Goal: Task Accomplishment & Management: Complete application form

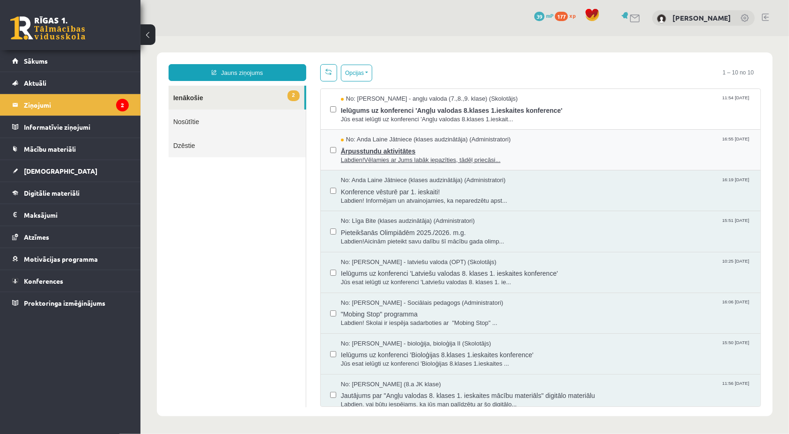
click at [356, 141] on span "No: Anda Laine Jātniece (klases audzinātāja) (Administratori)" at bounding box center [425, 139] width 170 height 9
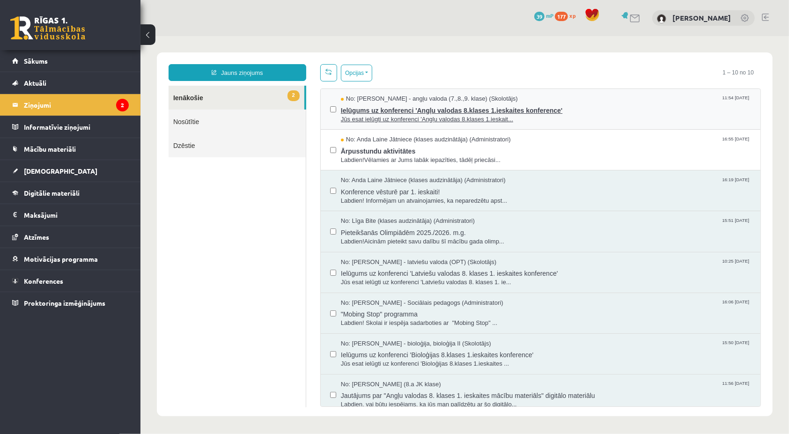
click at [396, 104] on span "Ielūgums uz konferenci 'Angļu valodas 8.klases 1.ieskaites konference'" at bounding box center [545, 109] width 410 height 12
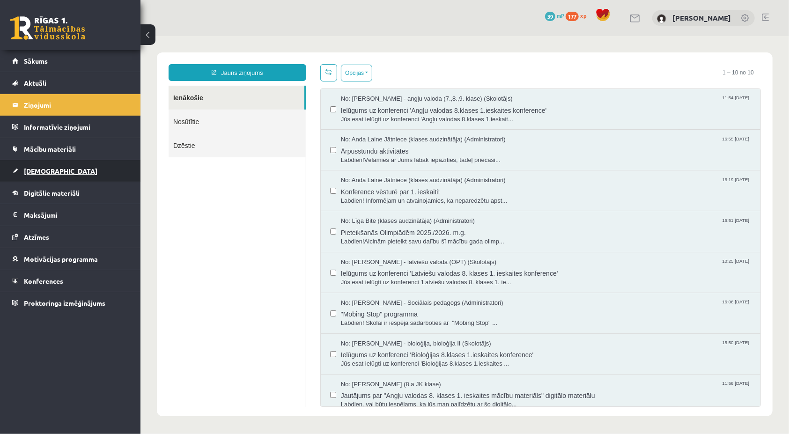
click at [62, 170] on link "[DEMOGRAPHIC_DATA]" at bounding box center [70, 171] width 117 height 22
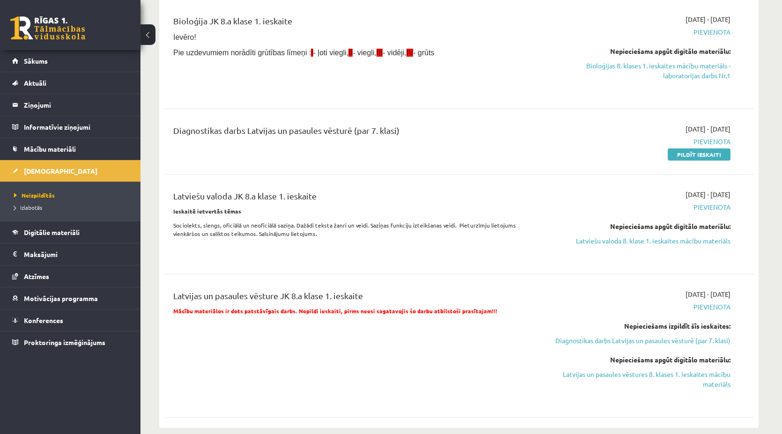
scroll to position [374, 0]
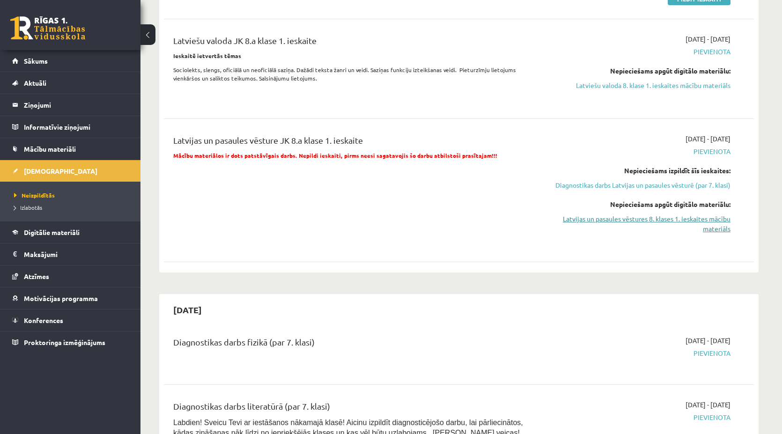
click at [673, 225] on link "Latvijas un pasaules vēstures 8. klases 1. ieskaites mācību materiāls" at bounding box center [642, 224] width 176 height 20
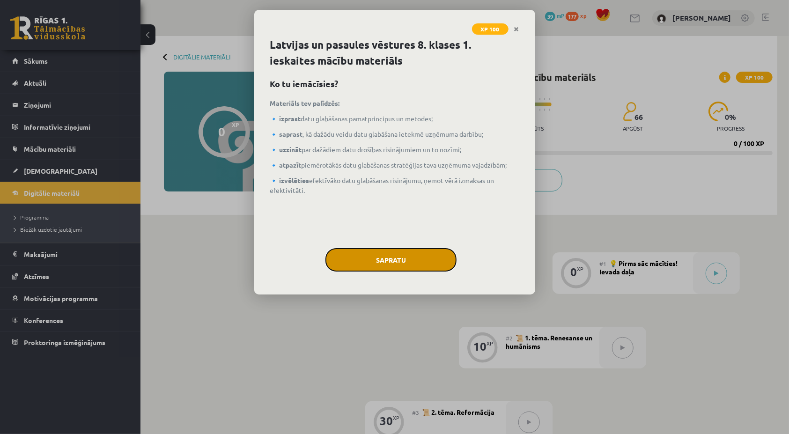
click at [424, 263] on button "Sapratu" at bounding box center [390, 259] width 131 height 23
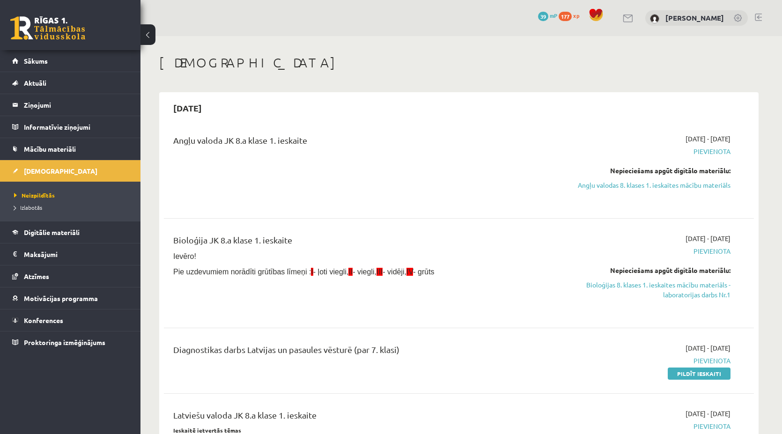
scroll to position [374, 0]
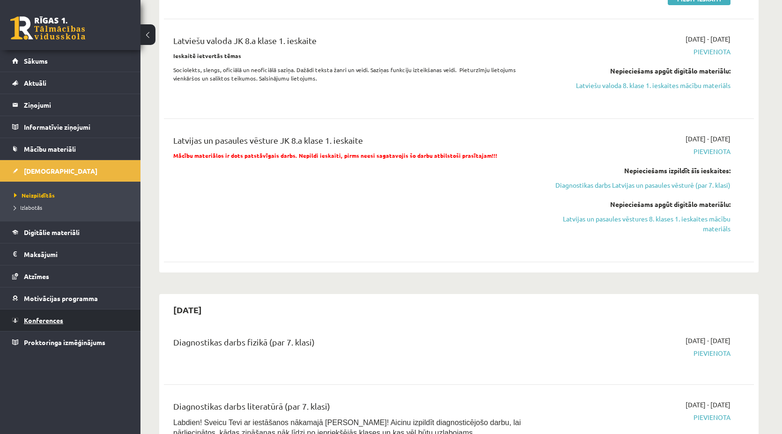
click at [43, 322] on span "Konferences" at bounding box center [43, 320] width 39 height 8
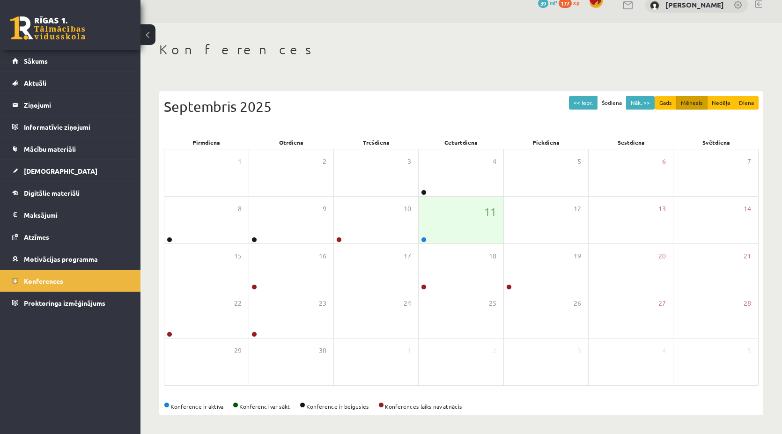
scroll to position [12, 0]
click at [80, 176] on link "[DEMOGRAPHIC_DATA]" at bounding box center [70, 171] width 117 height 22
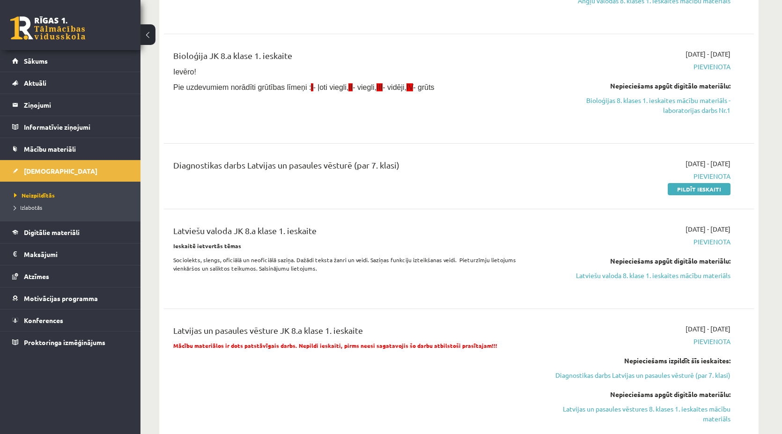
scroll to position [199, 0]
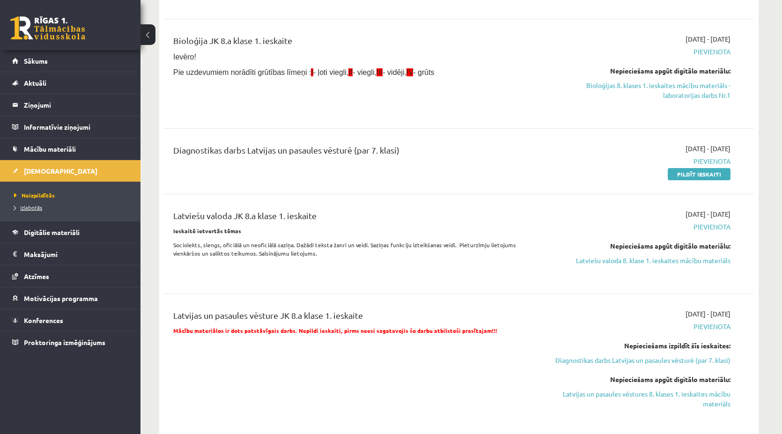
click at [46, 209] on link "Izlabotās" at bounding box center [72, 207] width 117 height 8
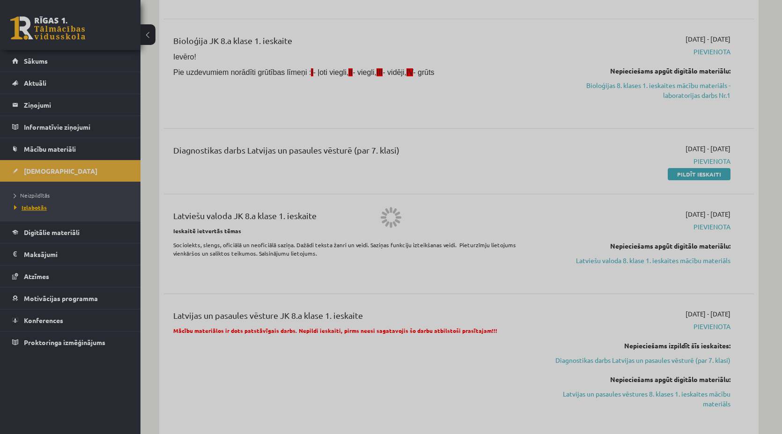
scroll to position [27, 0]
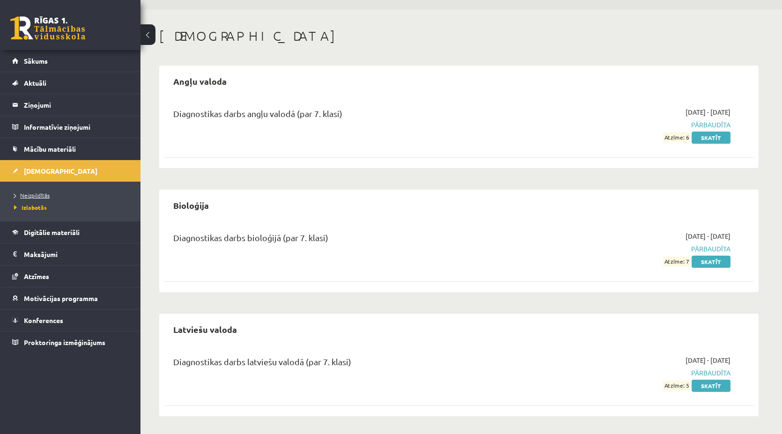
click at [30, 195] on span "Neizpildītās" at bounding box center [32, 194] width 36 height 7
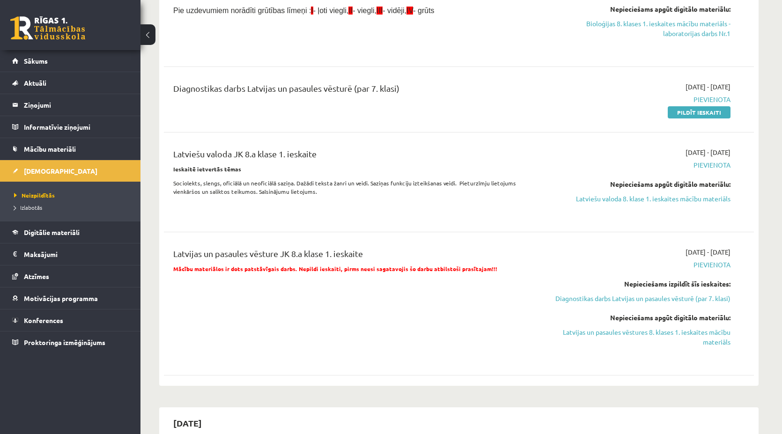
scroll to position [261, 0]
click at [573, 344] on link "Latvijas un pasaules vēstures 8. klases 1. ieskaites mācību materiāls" at bounding box center [642, 338] width 176 height 20
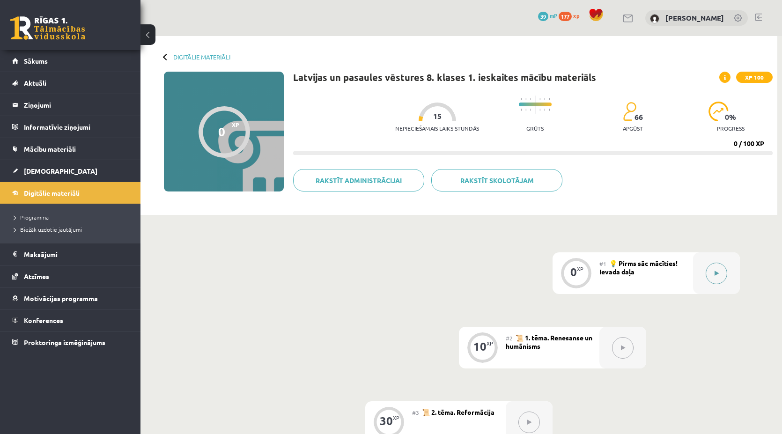
click at [714, 280] on button at bounding box center [716, 274] width 22 height 22
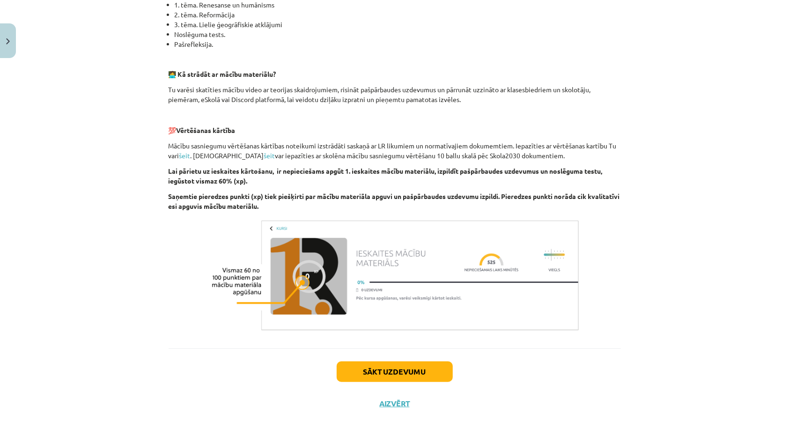
scroll to position [257, 0]
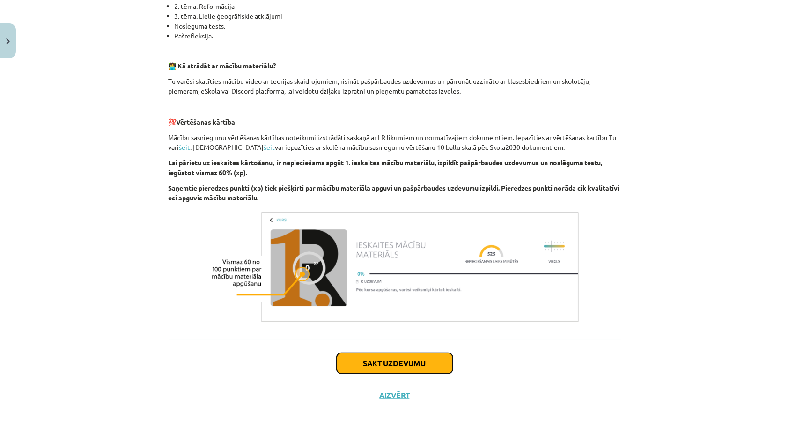
click at [374, 355] on button "Sākt uzdevumu" at bounding box center [394, 363] width 116 height 21
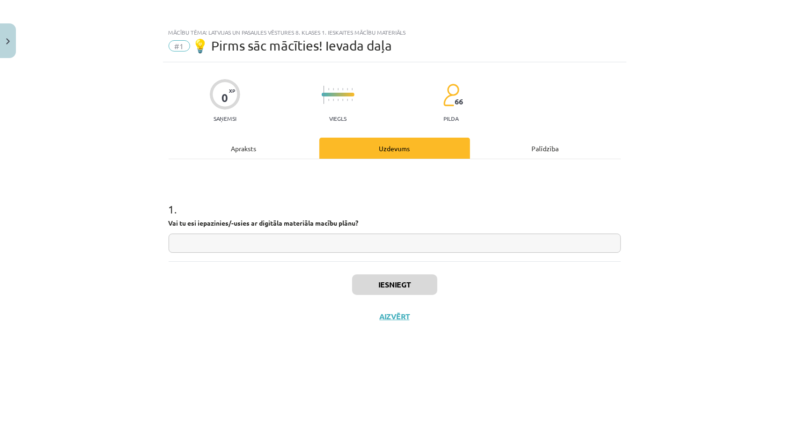
click at [291, 240] on input "text" at bounding box center [394, 243] width 452 height 19
type input "***"
click at [374, 293] on button "Iesniegt" at bounding box center [394, 284] width 85 height 21
click at [394, 329] on button "Nākamā nodarbība" at bounding box center [395, 323] width 92 height 22
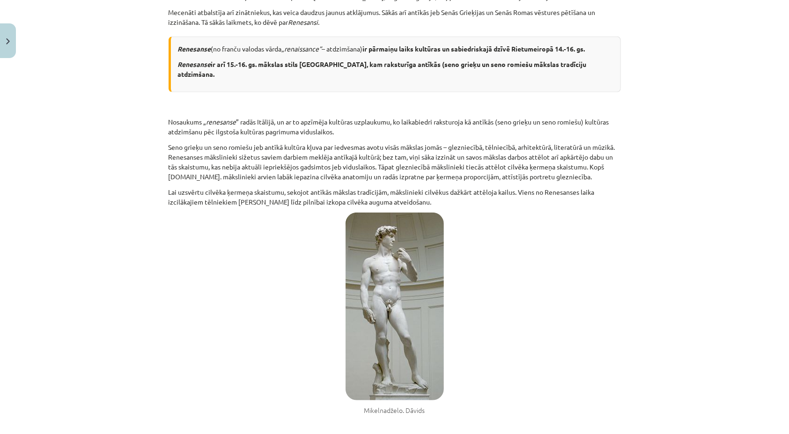
scroll to position [281, 0]
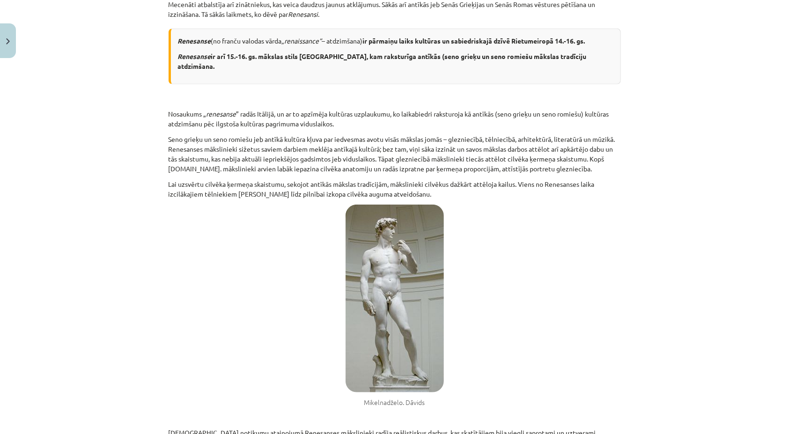
click at [379, 315] on img at bounding box center [394, 299] width 98 height 188
click at [378, 315] on img at bounding box center [394, 299] width 98 height 188
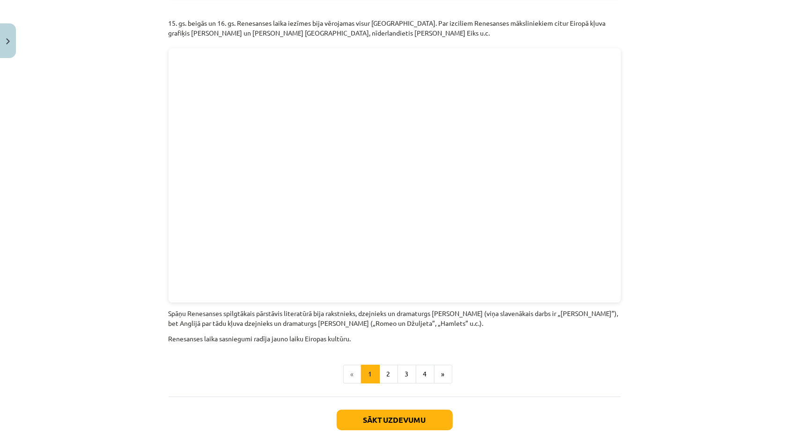
scroll to position [1980, 0]
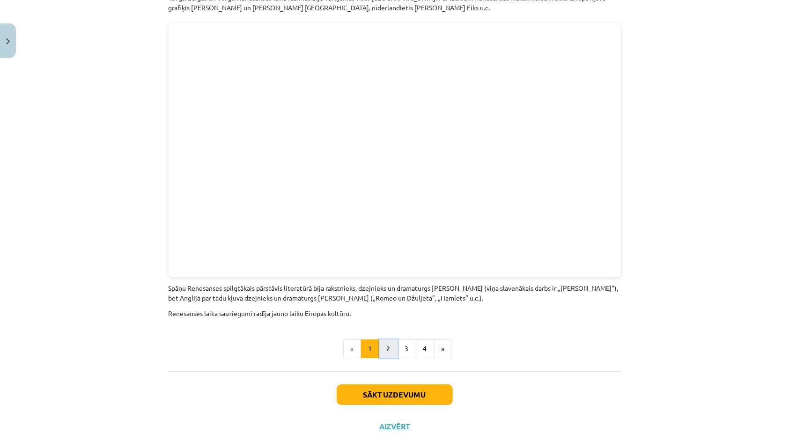
click at [390, 339] on button "2" at bounding box center [388, 348] width 19 height 19
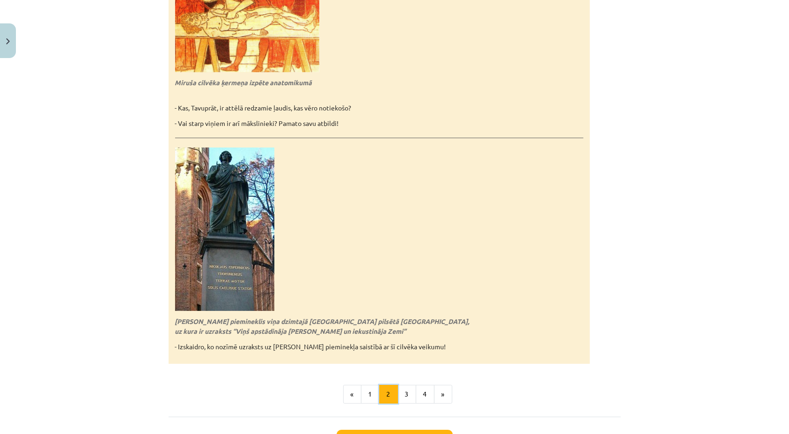
scroll to position [1992, 0]
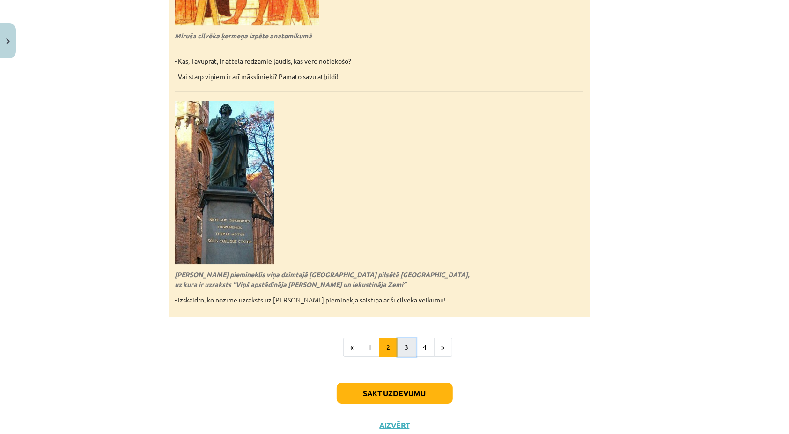
click at [403, 338] on button "3" at bounding box center [406, 347] width 19 height 19
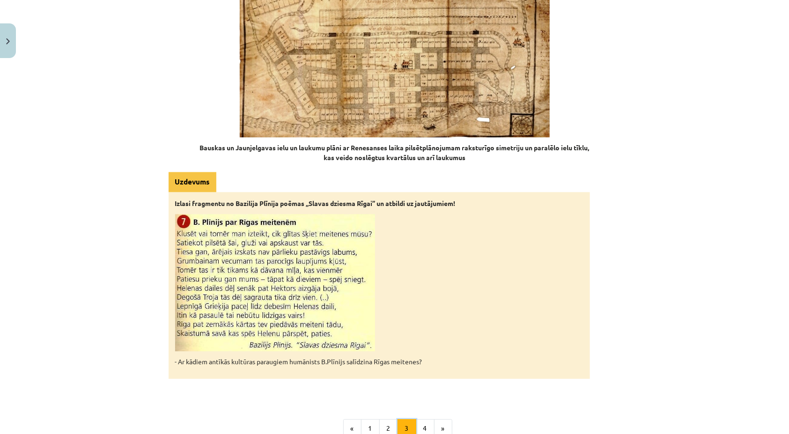
scroll to position [1337, 0]
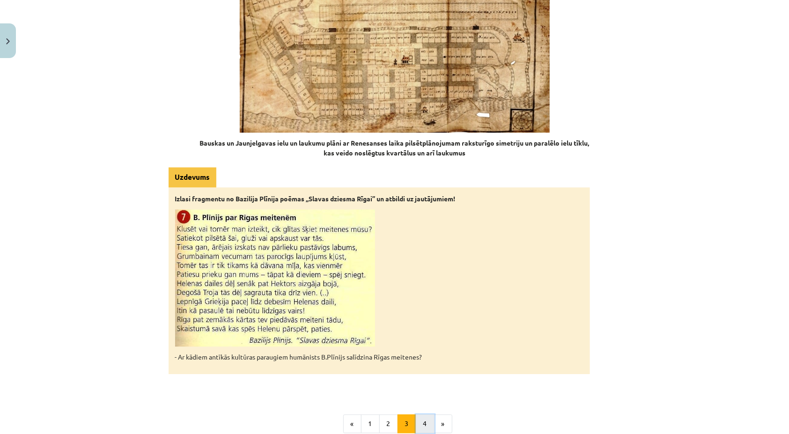
click at [420, 414] on button "4" at bounding box center [425, 423] width 19 height 19
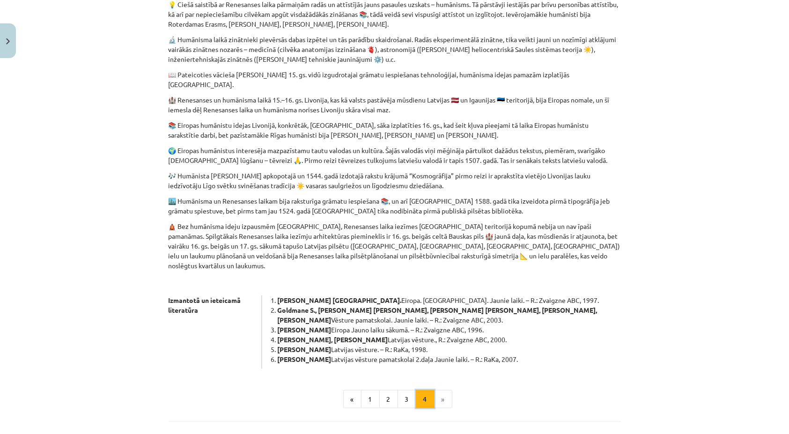
scroll to position [354, 0]
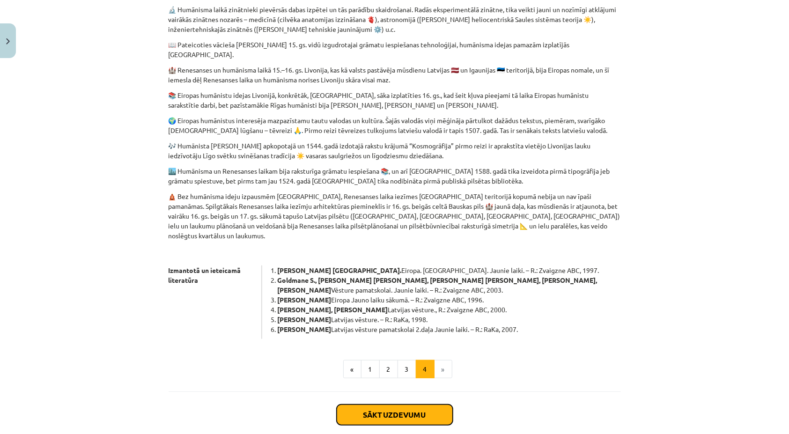
click at [365, 404] on button "Sākt uzdevumu" at bounding box center [394, 414] width 116 height 21
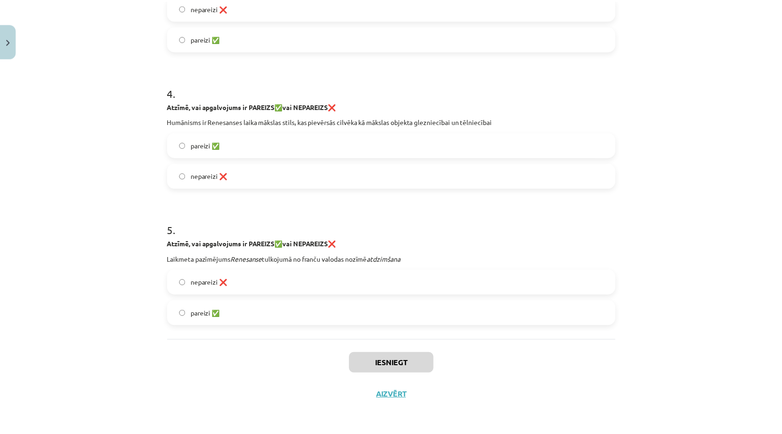
scroll to position [530, 0]
click at [380, 399] on div "Iesniegt Aizvērt" at bounding box center [394, 373] width 452 height 66
click at [383, 392] on button "Aizvērt" at bounding box center [395, 394] width 36 height 9
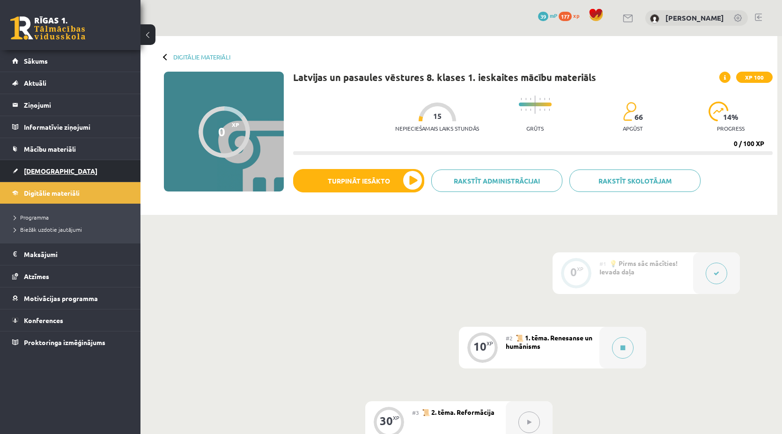
click at [53, 171] on link "[DEMOGRAPHIC_DATA]" at bounding box center [70, 171] width 117 height 22
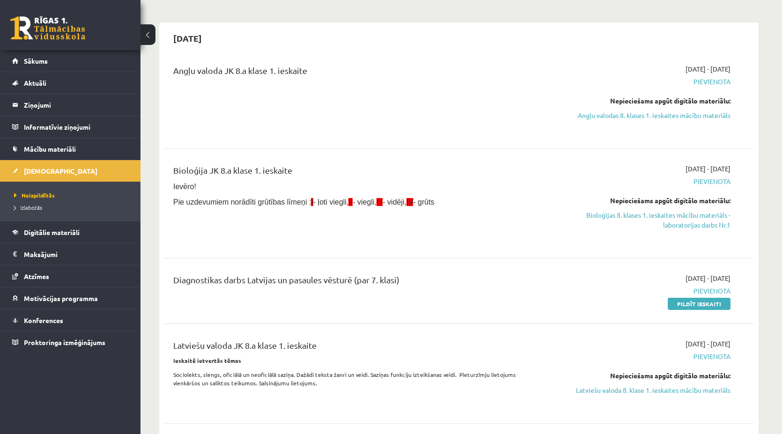
scroll to position [94, 0]
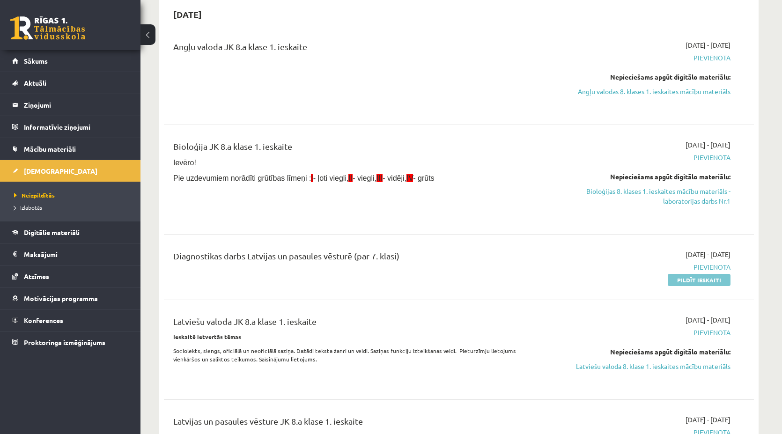
click at [676, 279] on link "Pildīt ieskaiti" at bounding box center [698, 280] width 63 height 12
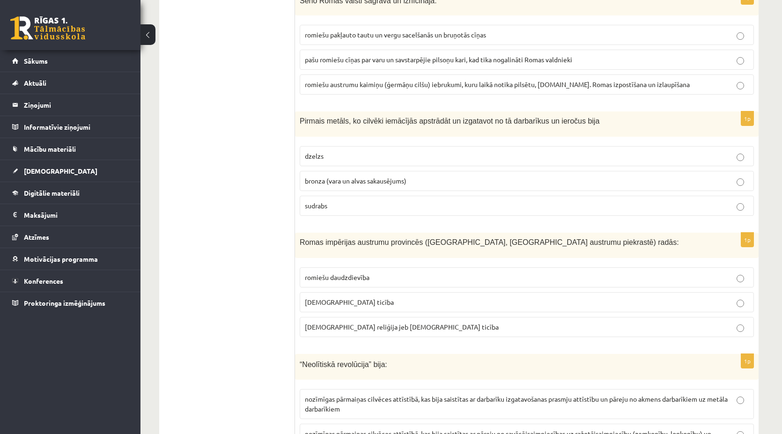
scroll to position [140, 0]
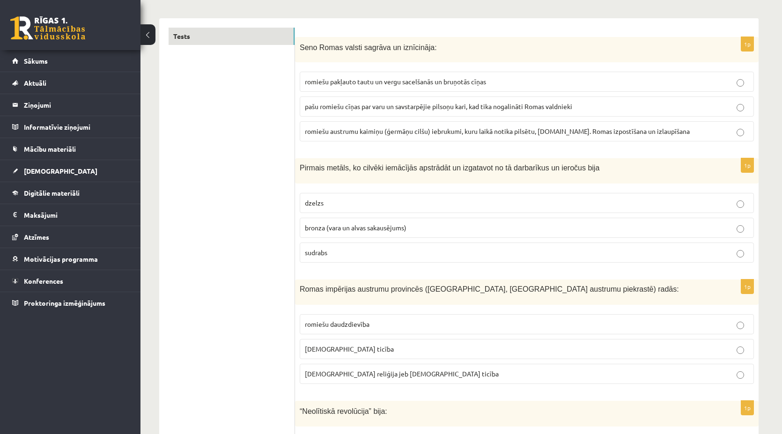
click at [400, 133] on span "romiešu austrumu kaimiņu (ģermāņu cilšu) iebrukumi, kuru laikā notika pilsētu, …" at bounding box center [497, 131] width 385 height 8
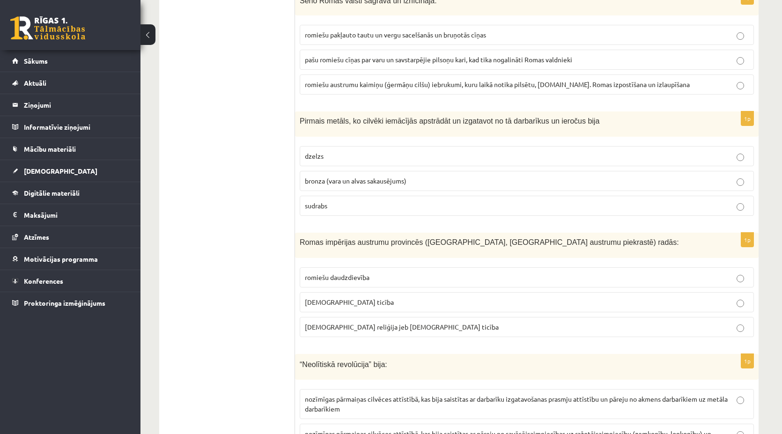
click at [411, 178] on p "bronza (vara un alvas sakausējums)" at bounding box center [527, 181] width 444 height 10
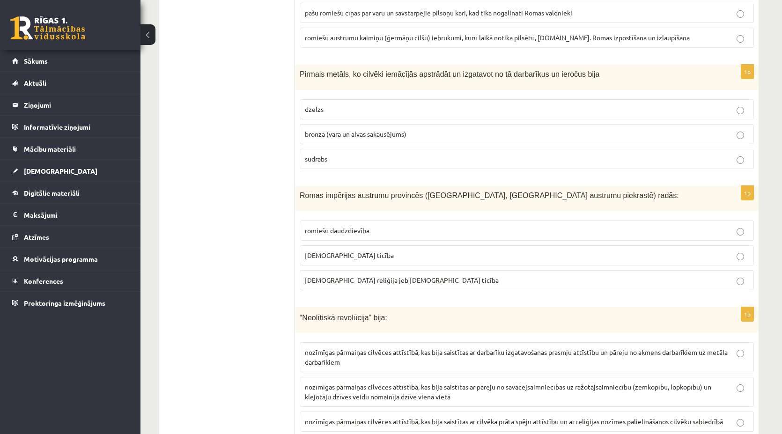
scroll to position [281, 0]
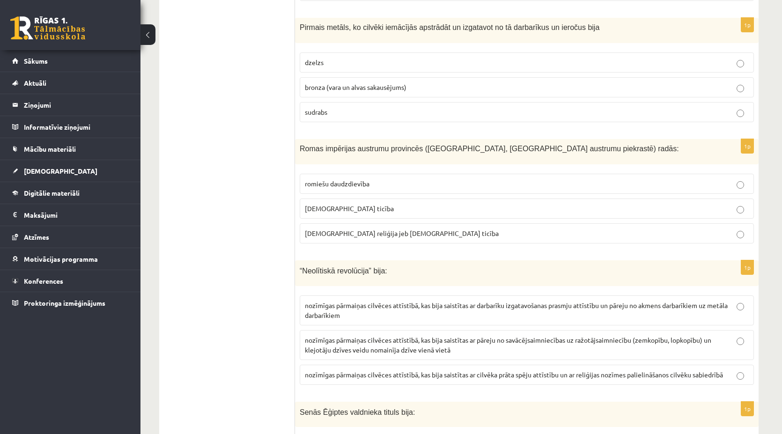
click at [404, 204] on p "kristīgā ticība" at bounding box center [527, 209] width 444 height 10
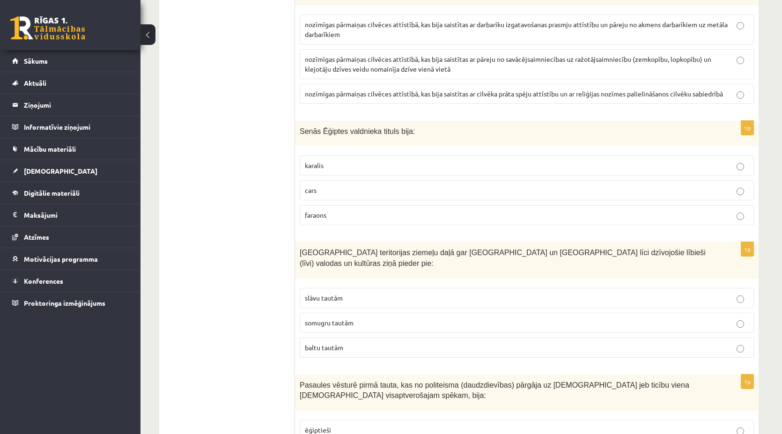
scroll to position [515, 0]
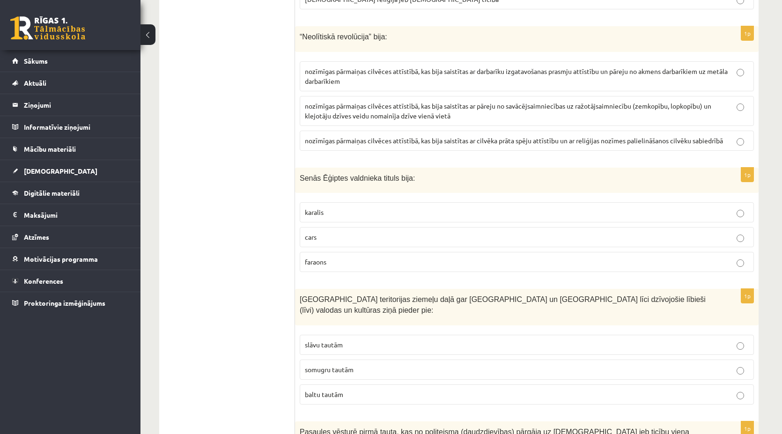
click at [357, 107] on p "nozīmīgas pārmaiņas cilvēces attīstībā, kas bija saistītas ar pāreju no savācēj…" at bounding box center [527, 111] width 444 height 20
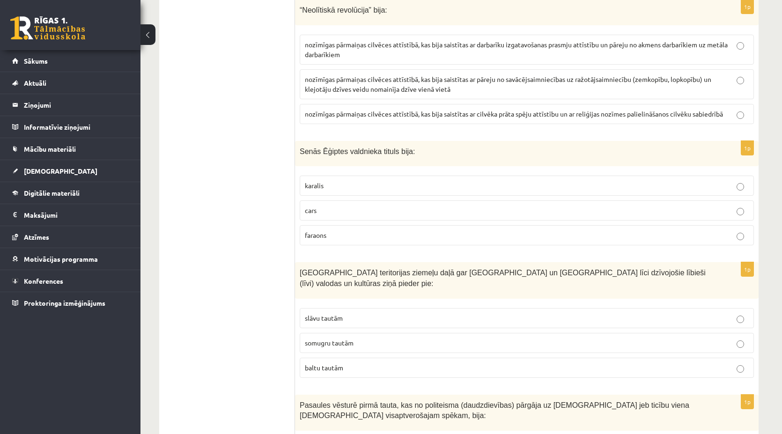
scroll to position [562, 0]
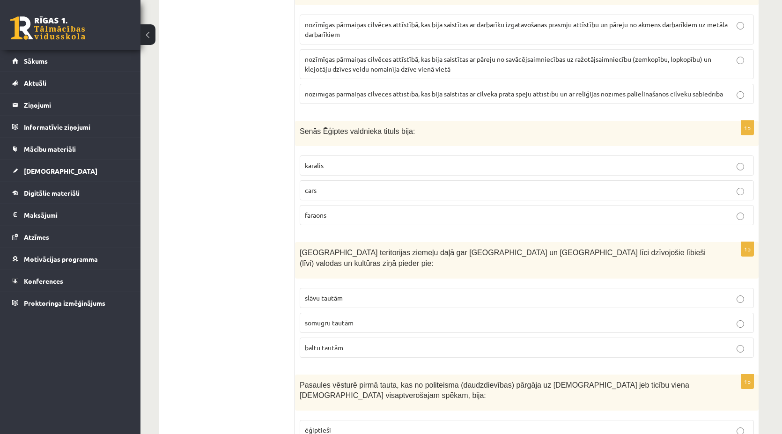
click at [357, 212] on p "faraons" at bounding box center [527, 215] width 444 height 10
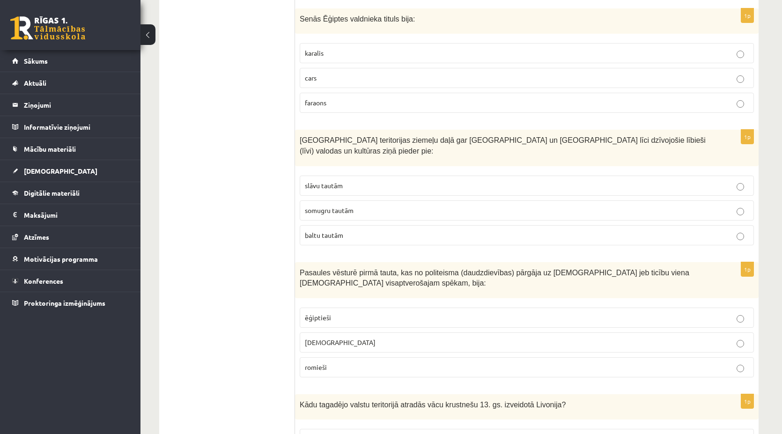
scroll to position [702, 0]
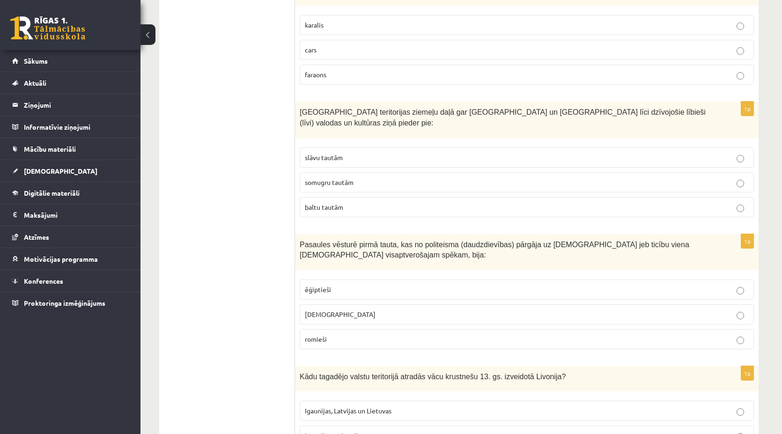
click at [340, 173] on label "somugru tautām" at bounding box center [527, 182] width 454 height 20
drag, startPoint x: 340, startPoint y: 173, endPoint x: 319, endPoint y: 168, distance: 21.9
click at [319, 178] on span "somugru tautām" at bounding box center [329, 182] width 49 height 8
drag, startPoint x: 319, startPoint y: 168, endPoint x: 424, endPoint y: 172, distance: 105.4
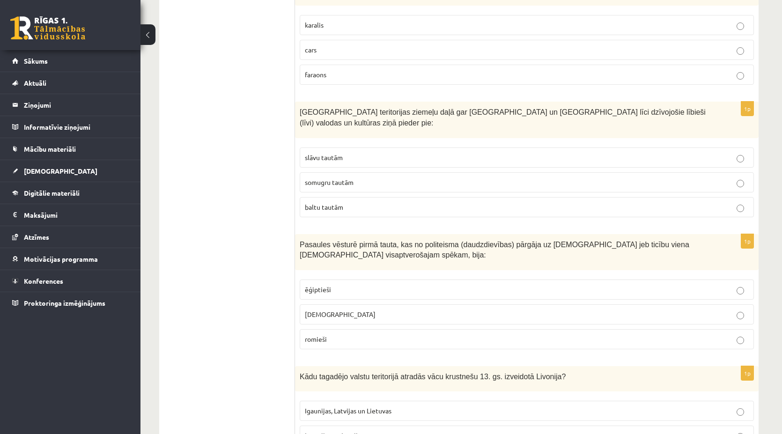
click at [424, 172] on label "somugru tautām" at bounding box center [527, 182] width 454 height 20
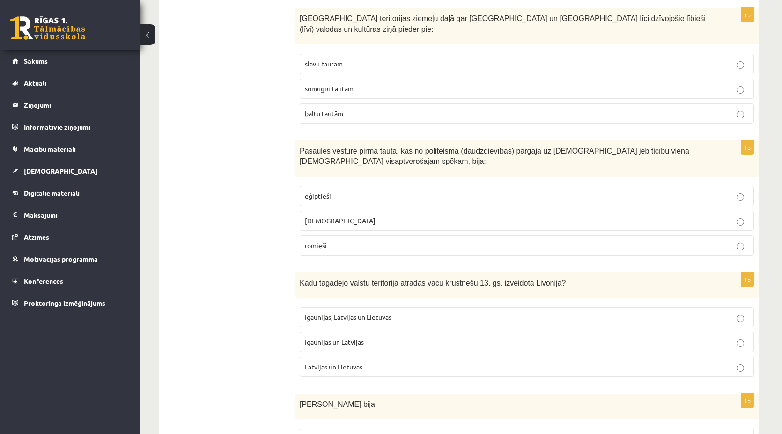
scroll to position [842, 0]
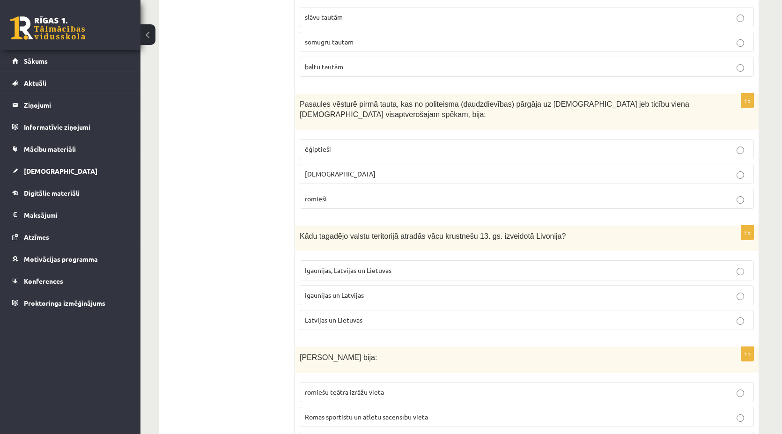
click at [409, 164] on label "ebreji" at bounding box center [527, 174] width 454 height 20
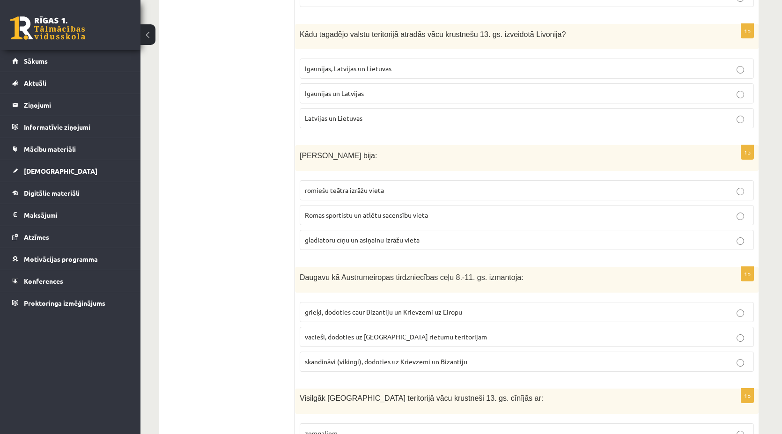
scroll to position [1030, 0]
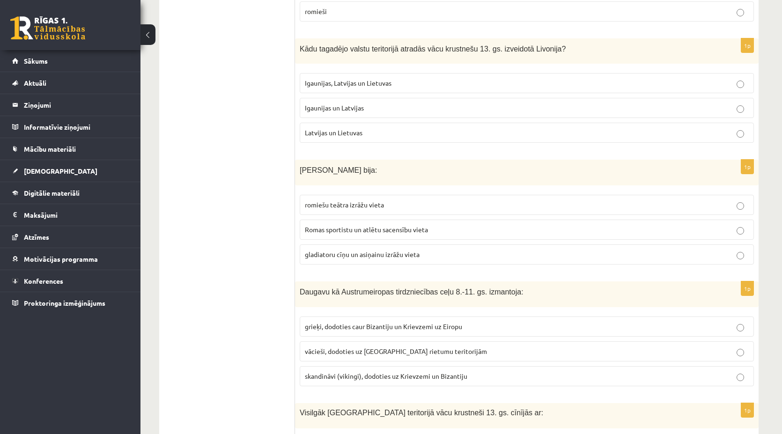
click at [476, 103] on p "Igaunijas un Latvijas" at bounding box center [527, 108] width 444 height 10
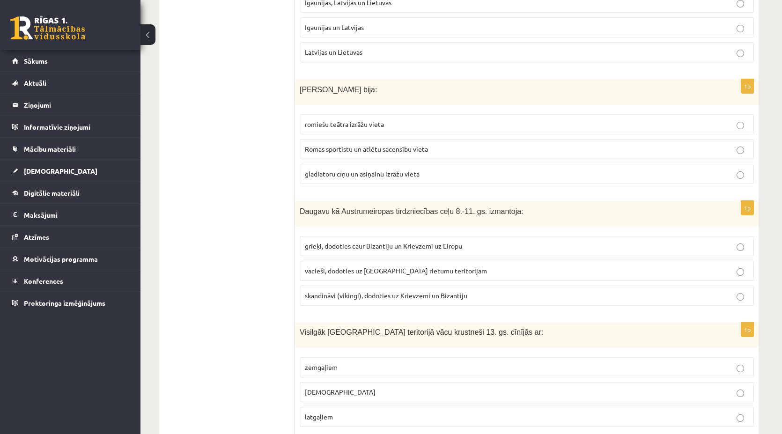
scroll to position [1123, 0]
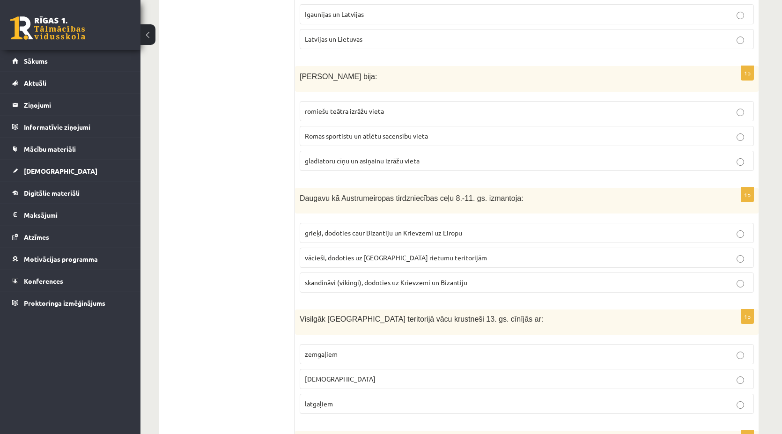
click at [450, 151] on label "gladiatoru cīņu un asiņainu izrāžu vieta" at bounding box center [527, 161] width 454 height 20
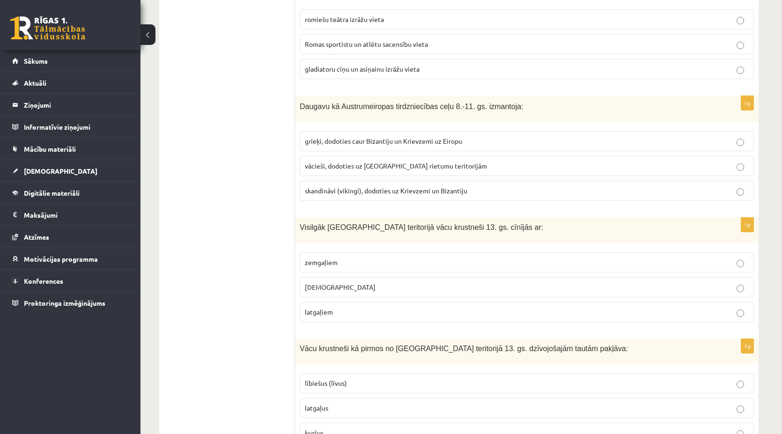
scroll to position [1217, 0]
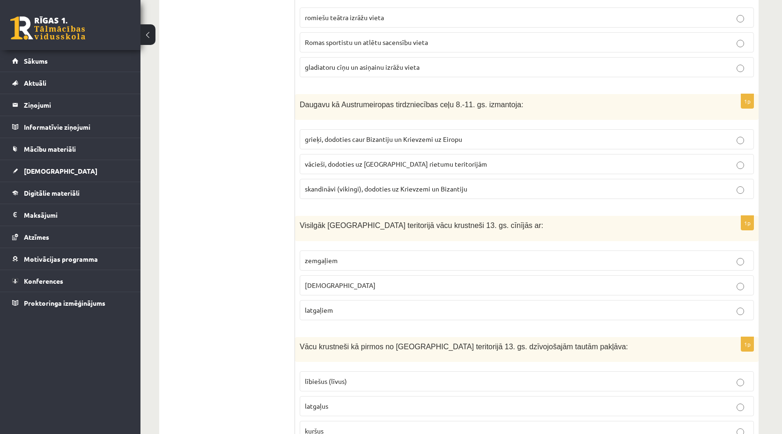
click at [427, 179] on label "skandināvi (vikingi), dodoties uz Krievzemi un Bizantiju" at bounding box center [527, 189] width 454 height 20
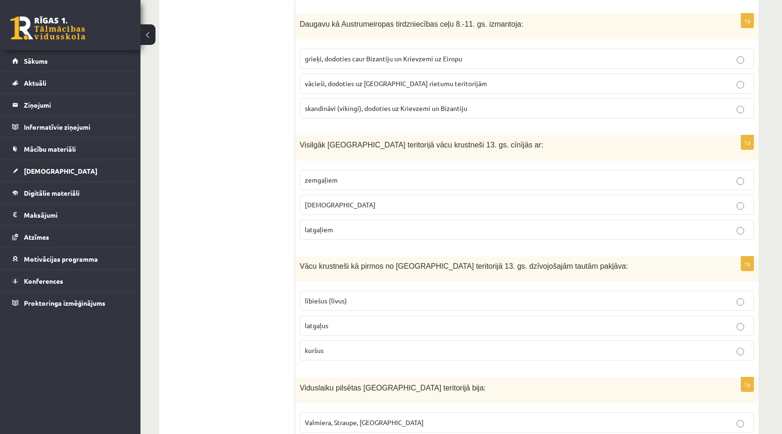
scroll to position [1357, 0]
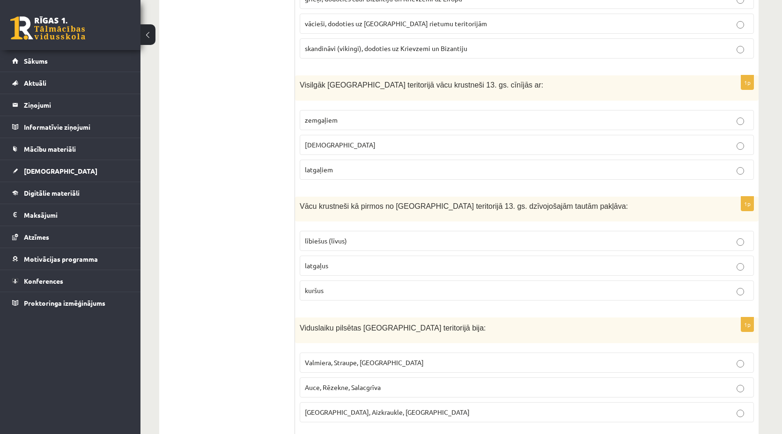
click at [402, 115] on p "zemgaļiem" at bounding box center [527, 120] width 444 height 10
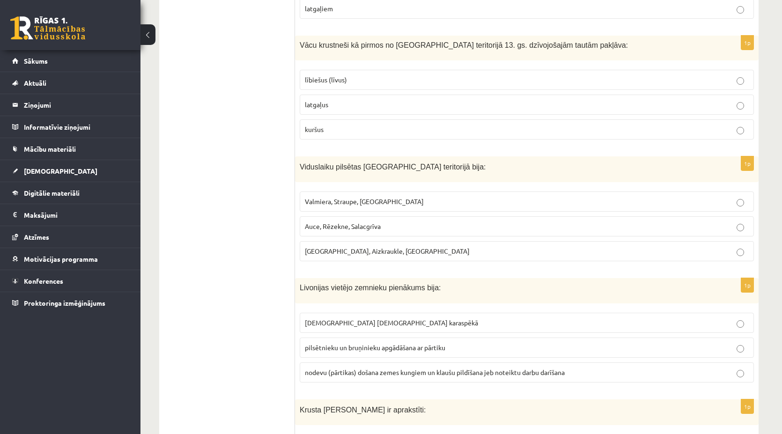
scroll to position [1531, 0]
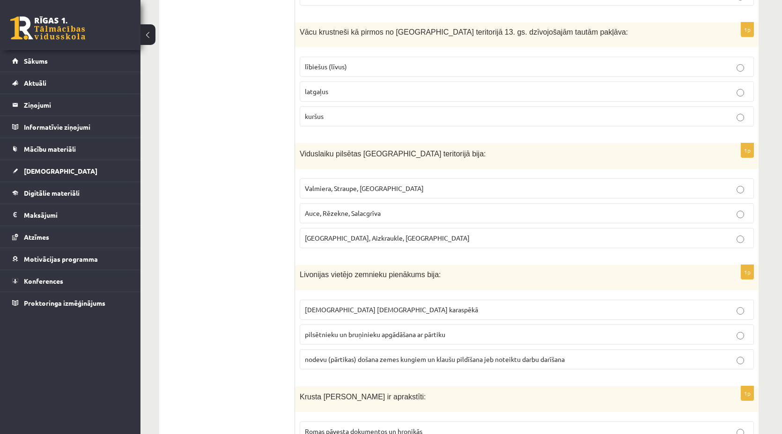
click at [396, 62] on p "lībiešus (līvus)" at bounding box center [527, 67] width 444 height 10
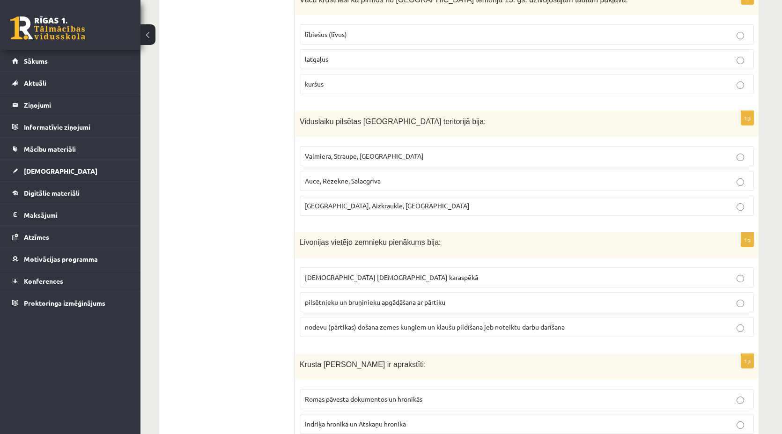
scroll to position [1578, 0]
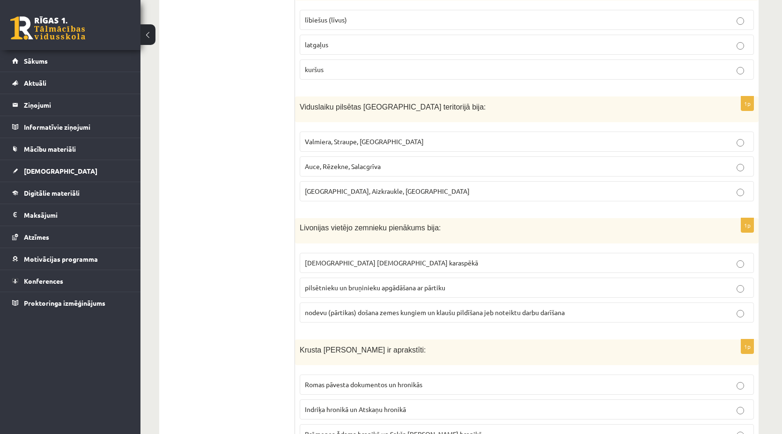
click at [359, 137] on span "Valmiera, Straupe, Koknese" at bounding box center [364, 141] width 119 height 8
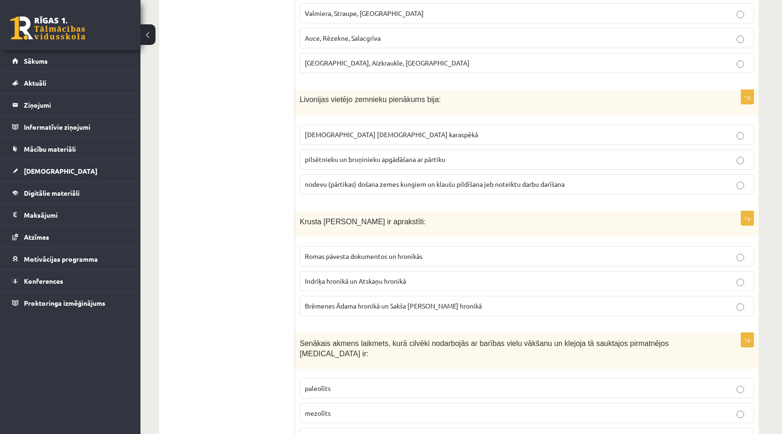
scroll to position [1719, 0]
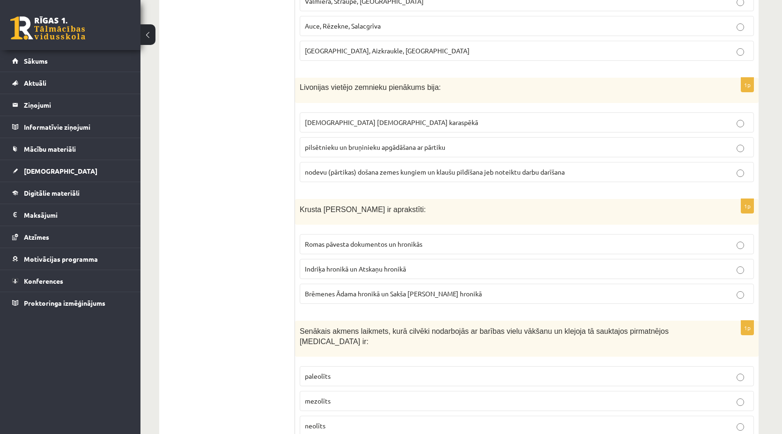
click at [358, 168] on span "nodevu (pārtikas) došana zemes kungiem un klaušu pildīšana jeb noteiktu darbu d…" at bounding box center [435, 172] width 260 height 8
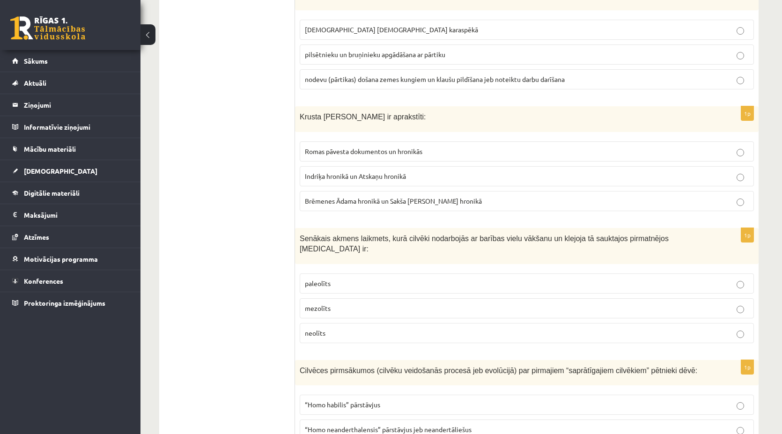
scroll to position [1812, 0]
click at [359, 171] on span "Indriķa hronikā un Atskaņu hronikā" at bounding box center [355, 175] width 101 height 8
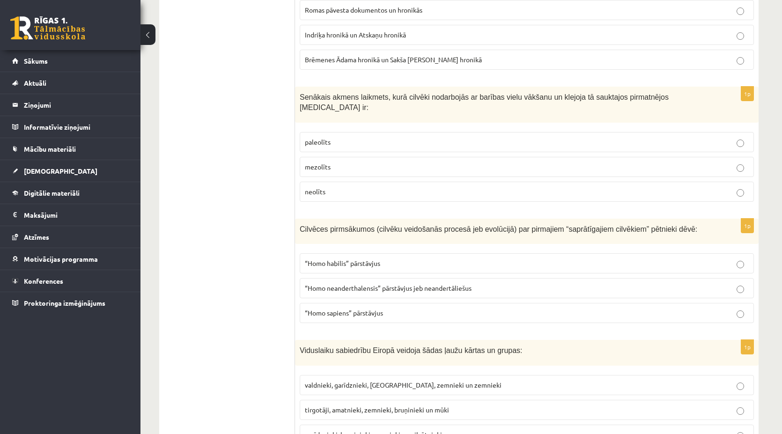
scroll to position [1999, 0]
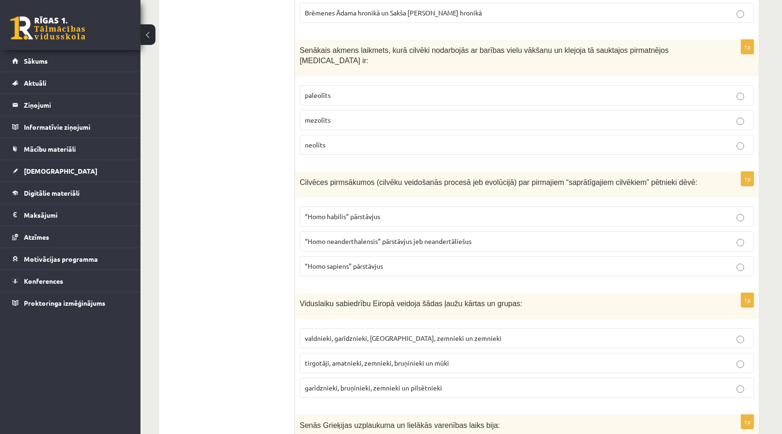
click at [743, 85] on label "paleolīts" at bounding box center [527, 95] width 454 height 20
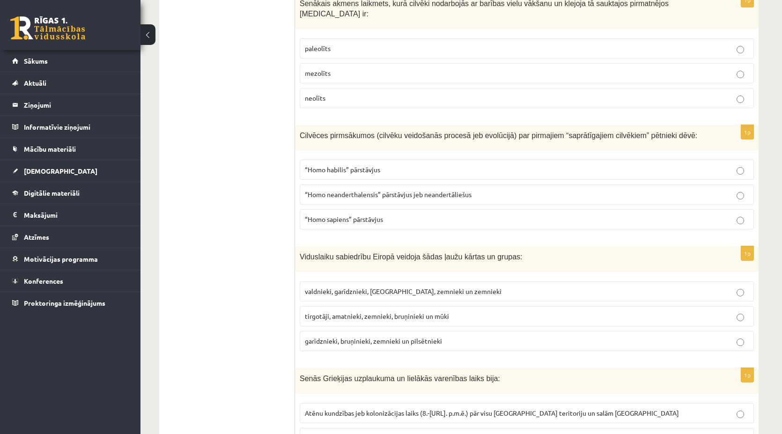
click at [745, 209] on label "“Homo sapiens” pārstāvjus" at bounding box center [527, 219] width 454 height 20
click at [745, 331] on label "garīdznieki, bruņinieki, zemnieki un pilsētnieki" at bounding box center [527, 341] width 454 height 20
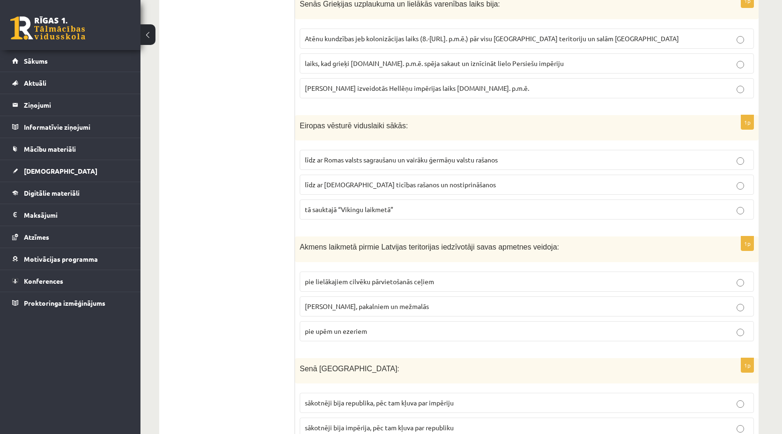
scroll to position [2374, 0]
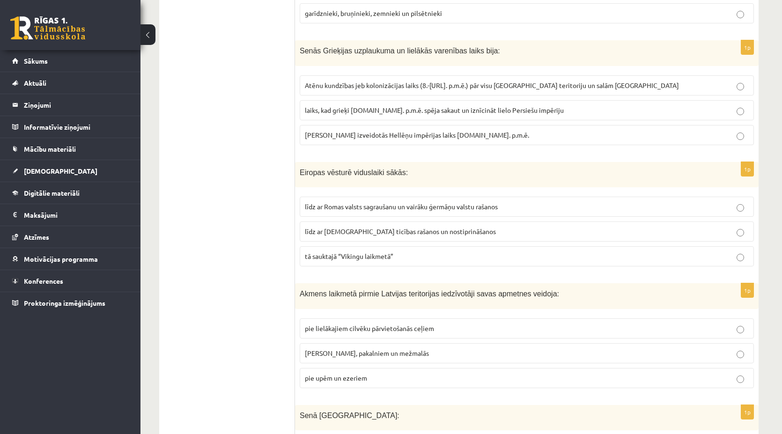
click at [738, 100] on label "laiks, kad grieķi 5.gs. p.m.ē. spēja sakaut un iznīcināt lielo Persiešu impēriju" at bounding box center [527, 110] width 454 height 20
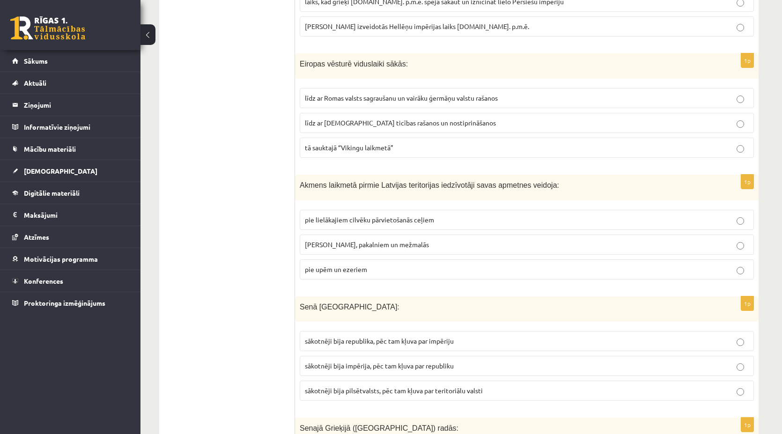
scroll to position [2467, 0]
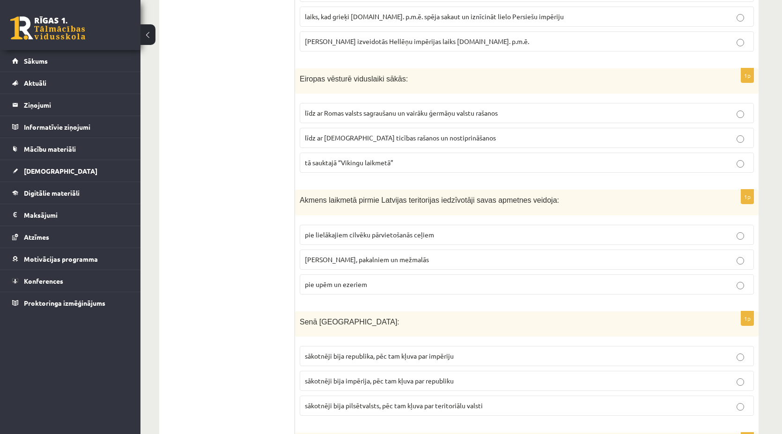
click at [389, 103] on label "līdz ar Romas valsts sagraušanu un vairāku ģermāņu valstu rašanos" at bounding box center [527, 113] width 454 height 20
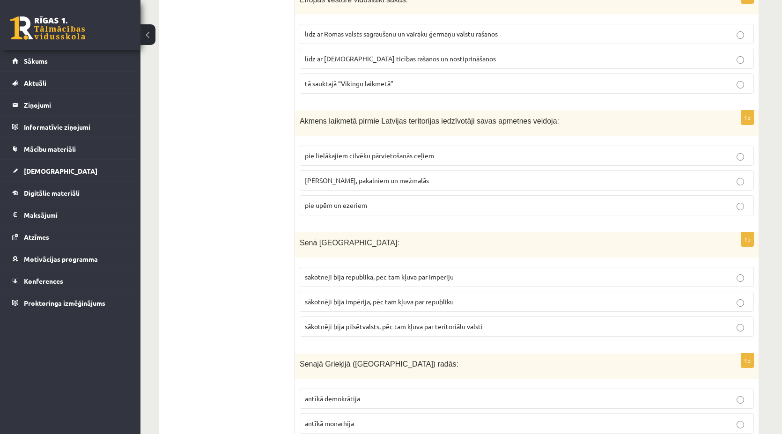
scroll to position [2561, 0]
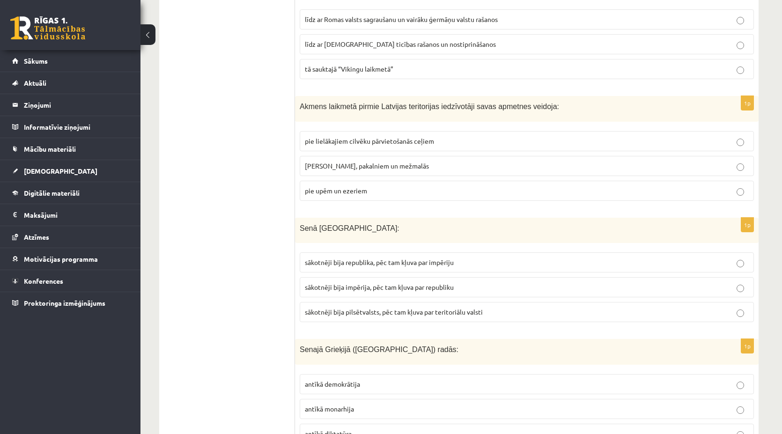
click at [437, 307] on span "sākotnēji bija pilsētvalsts, pēc tam kļuva par teritoriālu valsti" at bounding box center [394, 311] width 178 height 8
click at [338, 181] on label "pie upēm un ezeriem" at bounding box center [527, 191] width 454 height 20
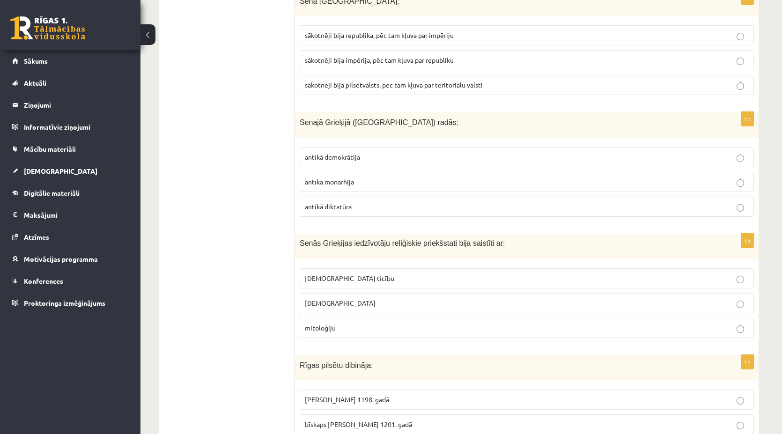
scroll to position [2842, 0]
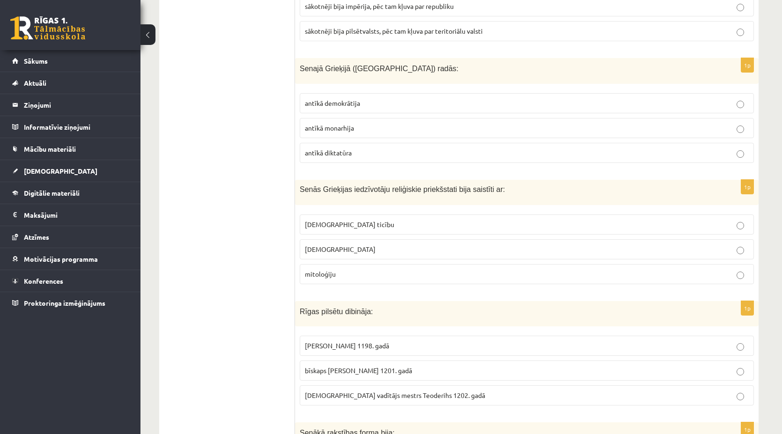
click at [330, 98] on p "antīkā demokrātija" at bounding box center [527, 103] width 444 height 10
click at [365, 264] on label "mitoloģiju" at bounding box center [527, 274] width 454 height 20
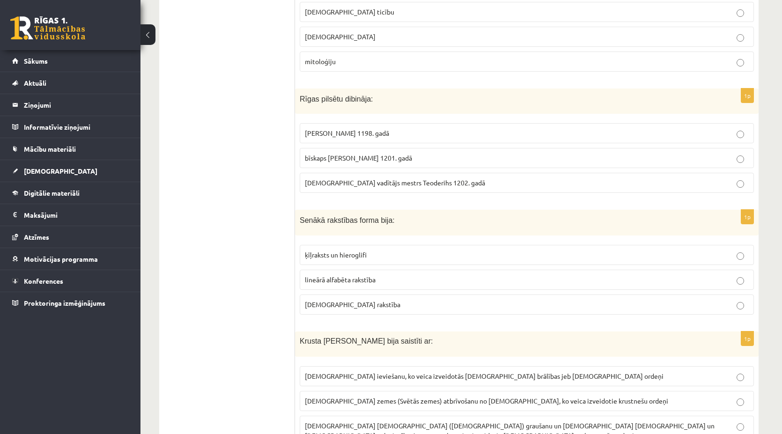
scroll to position [3076, 0]
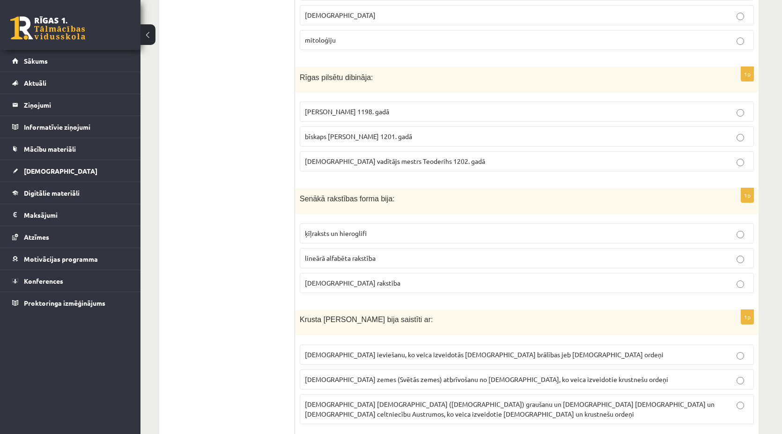
click at [347, 132] on p "bīskaps Alberts 1201. gadā" at bounding box center [527, 137] width 444 height 10
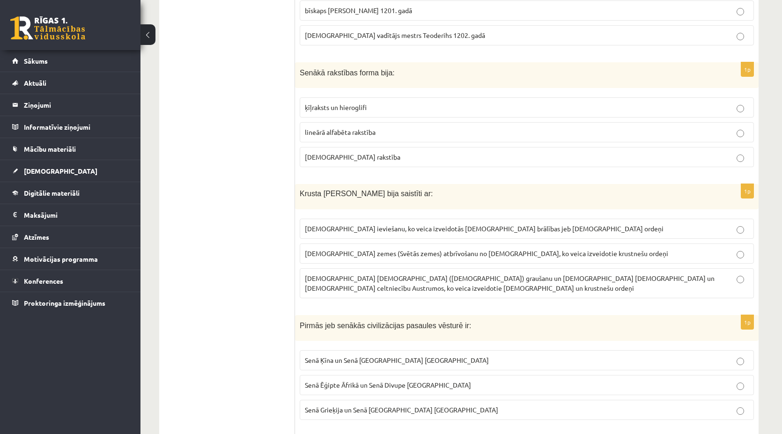
scroll to position [3216, 0]
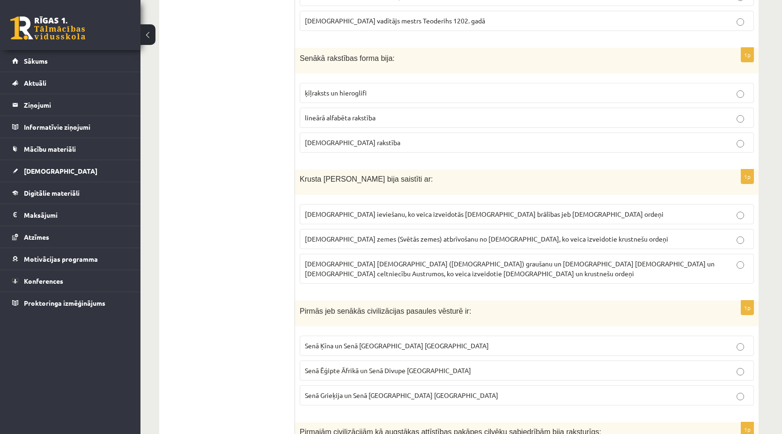
click at [430, 108] on label "lineārā alfabēta rakstība" at bounding box center [527, 118] width 454 height 20
click at [422, 88] on p "ķīļraksts un hieroglifi" at bounding box center [527, 93] width 444 height 10
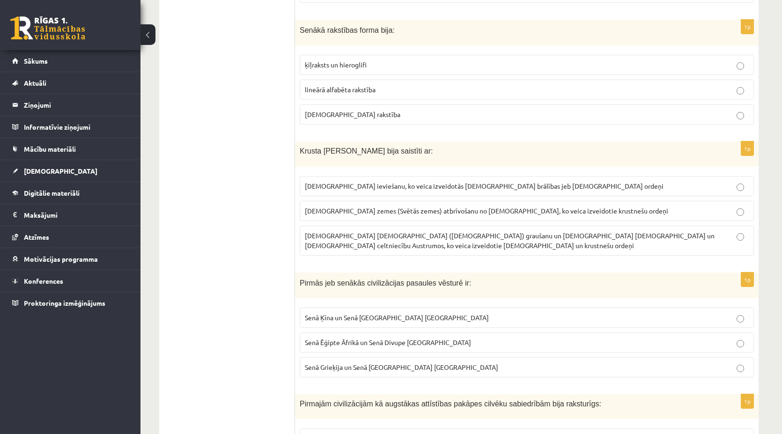
scroll to position [3263, 0]
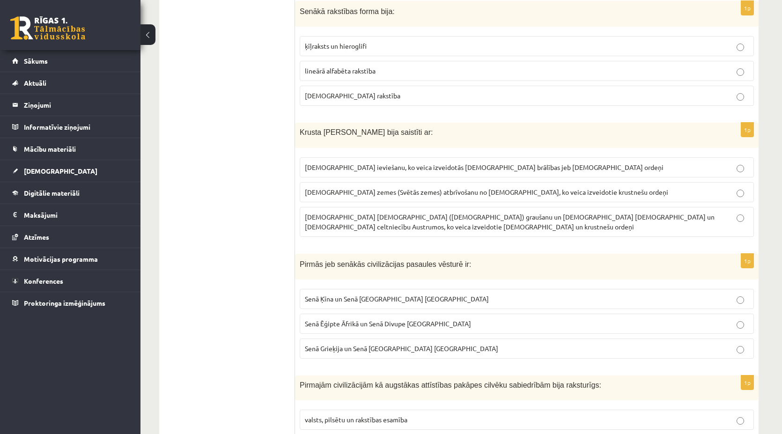
click at [398, 182] on label "Kristus zemes (Svētās zemes) atbrīvošanu no musulmaņiem, ko veica izveidotie kr…" at bounding box center [527, 192] width 454 height 20
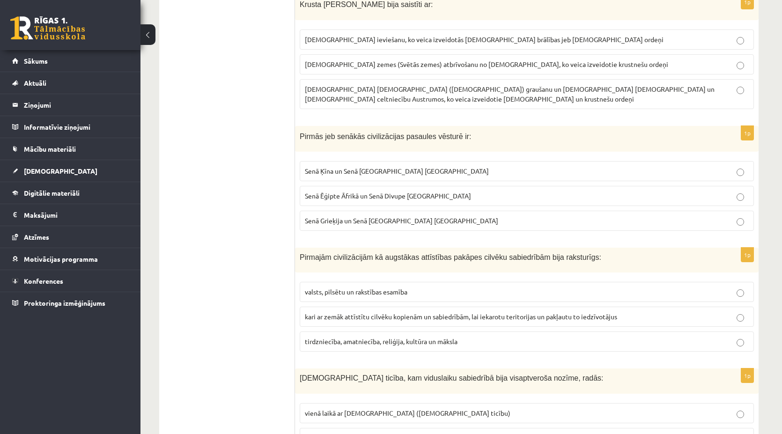
scroll to position [3403, 0]
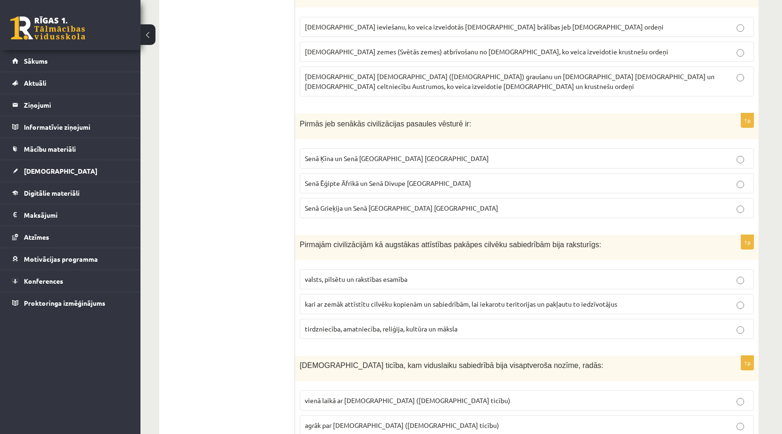
click at [373, 204] on span "Senā Grieķija un Senā Roma Eiropā" at bounding box center [401, 208] width 193 height 8
click at [387, 269] on label "valsts, pilsētu un rakstības esamība" at bounding box center [527, 279] width 454 height 20
click at [371, 421] on span "agrāk par islamu (musulmaņu ticību)" at bounding box center [402, 425] width 194 height 8
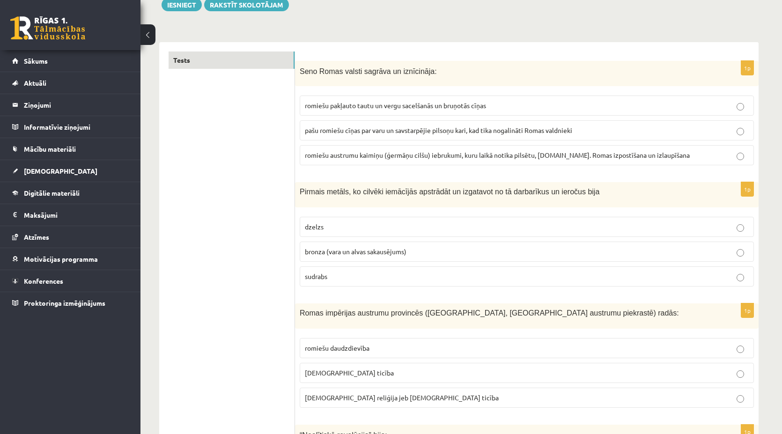
scroll to position [0, 0]
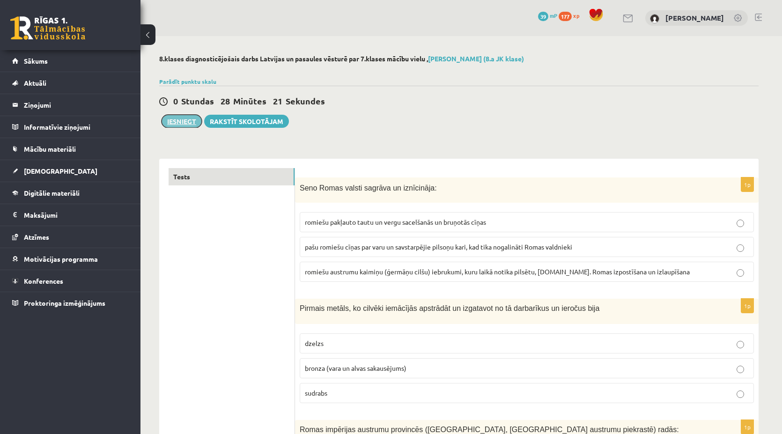
click at [182, 122] on button "Iesniegt" at bounding box center [181, 121] width 40 height 13
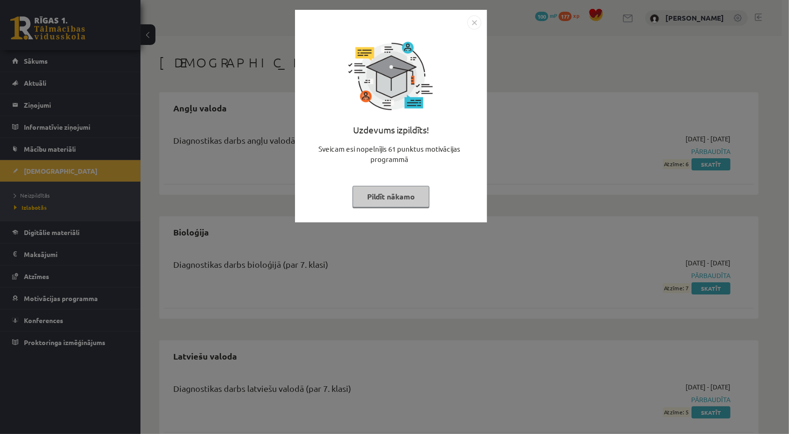
click at [471, 24] on img "Close" at bounding box center [474, 22] width 14 height 14
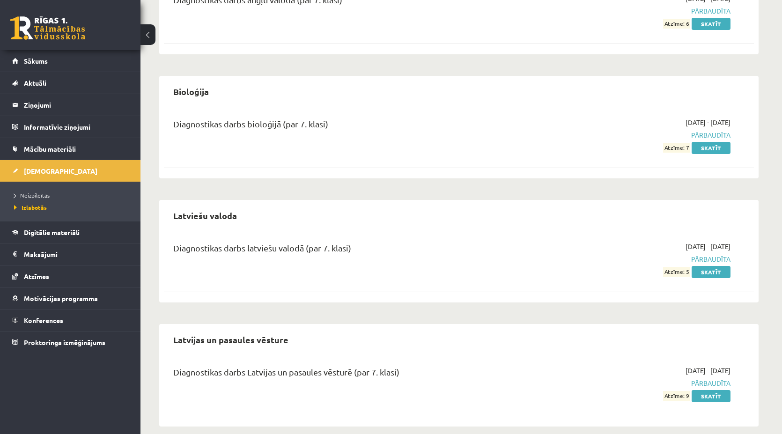
scroll to position [151, 0]
